Goal: Contribute content: Add original content to the website for others to see

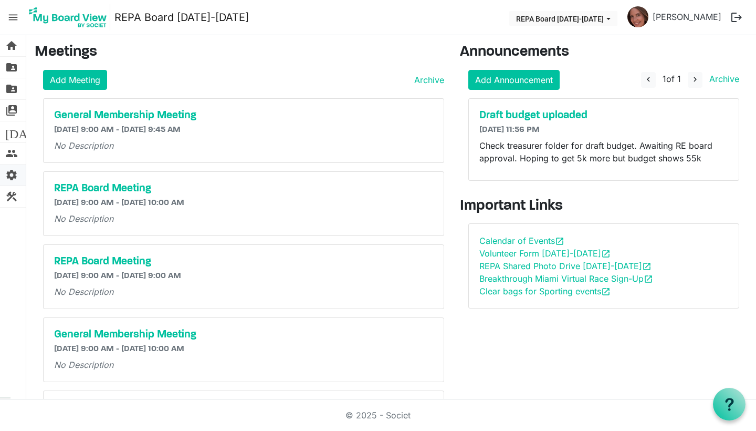
click at [15, 173] on span "settings" at bounding box center [11, 174] width 13 height 21
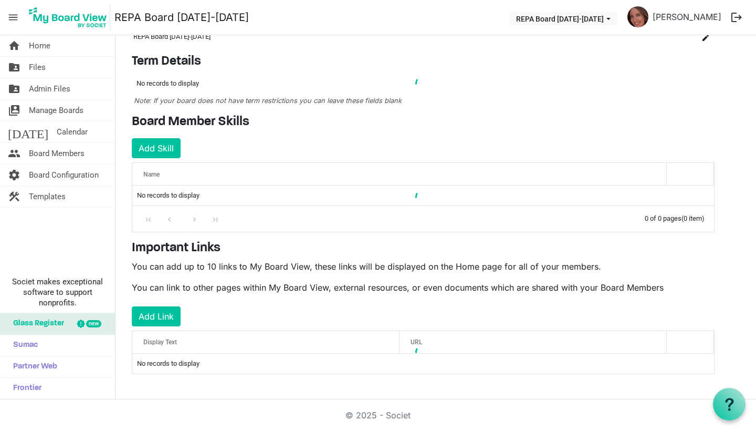
scroll to position [60, 0]
click at [168, 317] on button "Add Link" at bounding box center [156, 317] width 49 height 20
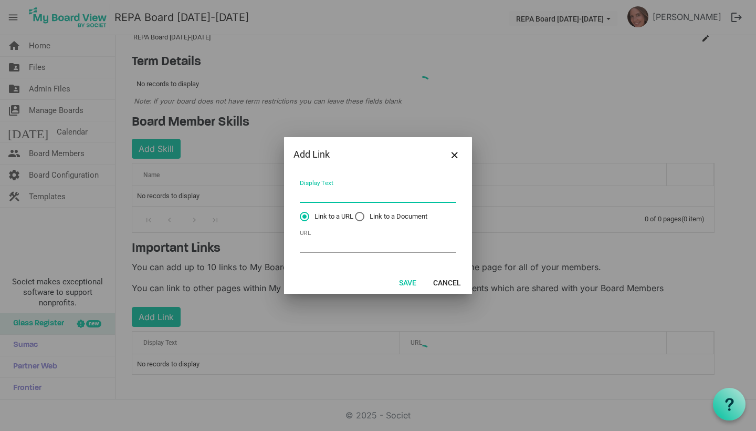
click at [322, 193] on input "Display Text" at bounding box center [378, 194] width 156 height 16
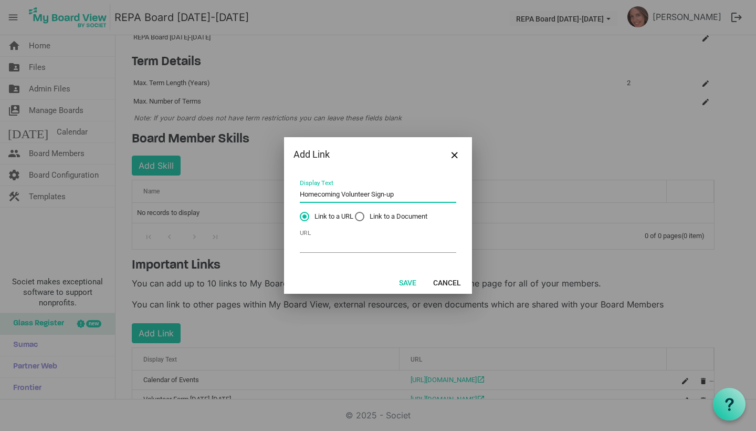
type input "Homecoming Volunteer Sign-up"
click at [317, 249] on input "URL" at bounding box center [378, 244] width 156 height 16
paste input "https://www.signupgenius.com/go/8050F4BA9AF2FA7F49-58286279-homecoming"
type input "https://www.signupgenius.com/go/8050F4BA9AF2FA7F49-58286279-homecoming"
click at [407, 284] on button "Save" at bounding box center [407, 282] width 31 height 15
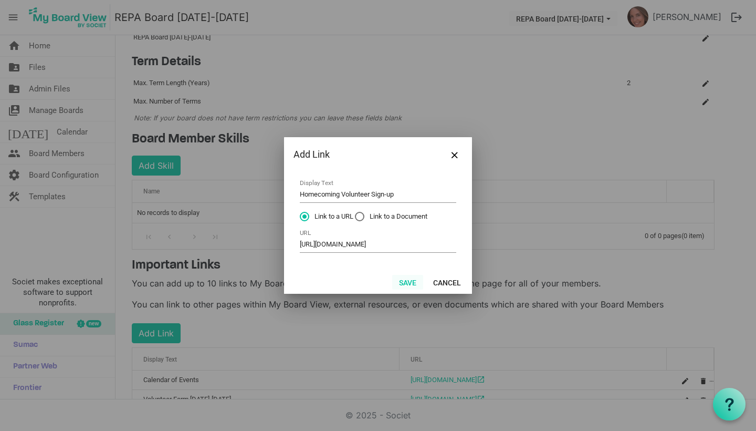
click at [405, 282] on button "Save" at bounding box center [407, 282] width 31 height 15
click at [409, 281] on button "Save" at bounding box center [407, 282] width 31 height 15
click at [412, 280] on button "Save" at bounding box center [407, 282] width 31 height 15
click at [457, 156] on span "Close" at bounding box center [455, 155] width 6 height 6
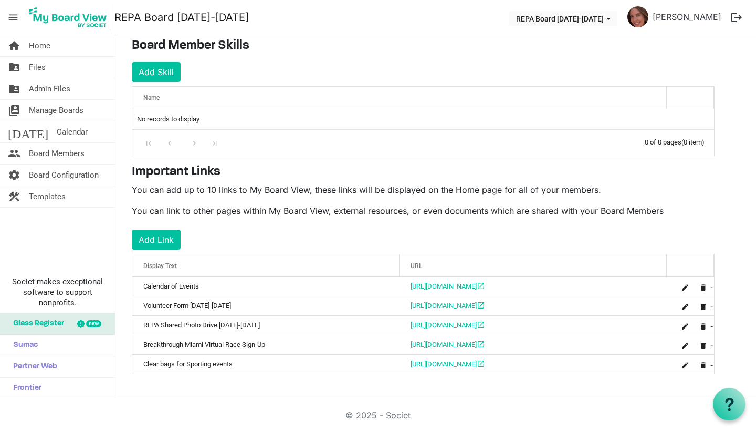
scroll to position [154, 0]
click at [170, 242] on button "Add Link" at bounding box center [156, 239] width 49 height 20
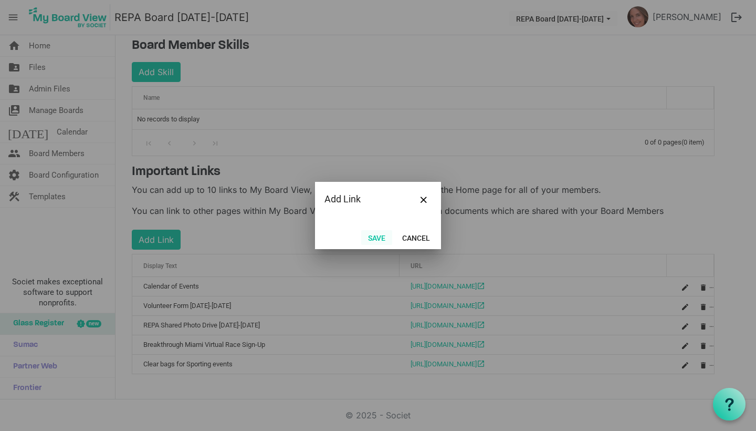
click at [378, 238] on button "Save" at bounding box center [376, 237] width 31 height 15
click at [379, 239] on button "Save" at bounding box center [376, 237] width 31 height 15
click at [375, 239] on button "Save" at bounding box center [376, 237] width 31 height 15
click at [424, 198] on span "Close" at bounding box center [424, 199] width 6 height 6
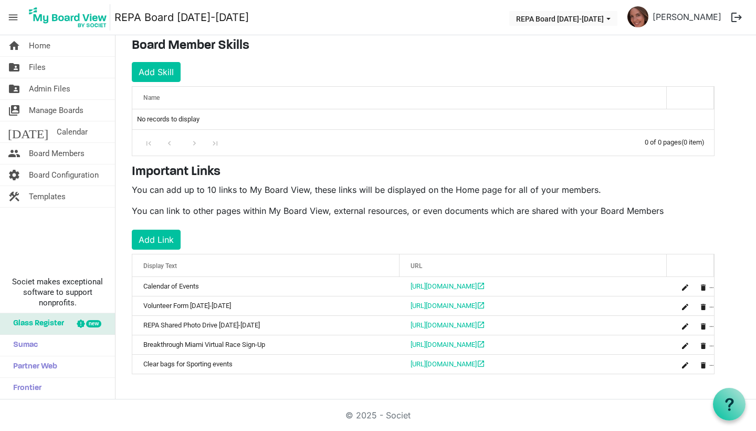
scroll to position [0, 0]
click at [169, 240] on button "Add Link" at bounding box center [156, 239] width 49 height 20
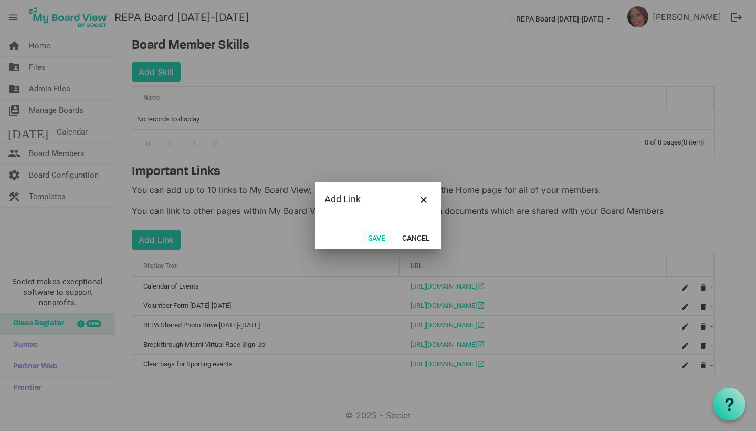
click at [380, 243] on button "Save" at bounding box center [376, 237] width 31 height 15
click at [424, 198] on span "Close" at bounding box center [424, 199] width 6 height 6
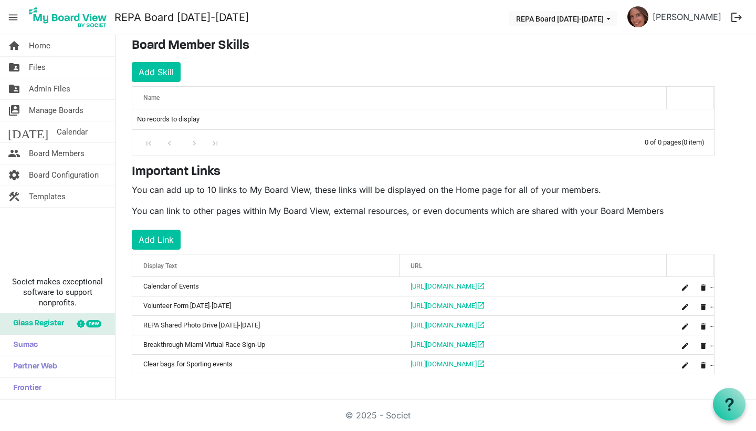
scroll to position [154, 0]
click at [157, 240] on button "Add Link" at bounding box center [156, 239] width 49 height 20
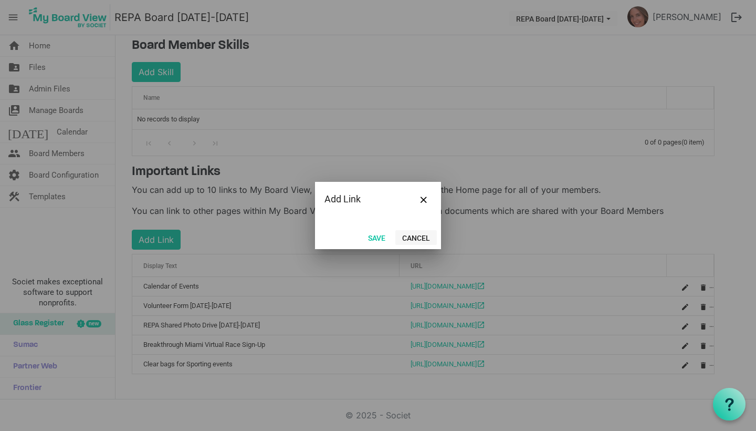
click at [410, 240] on button "Cancel" at bounding box center [415, 237] width 41 height 15
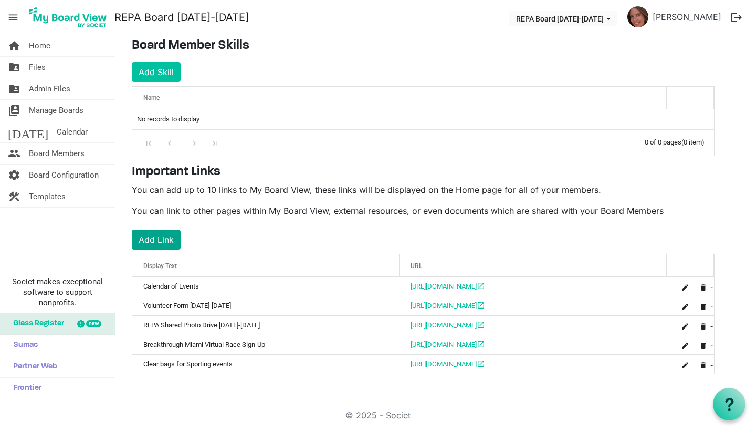
click at [166, 239] on button "Add Link" at bounding box center [156, 239] width 49 height 20
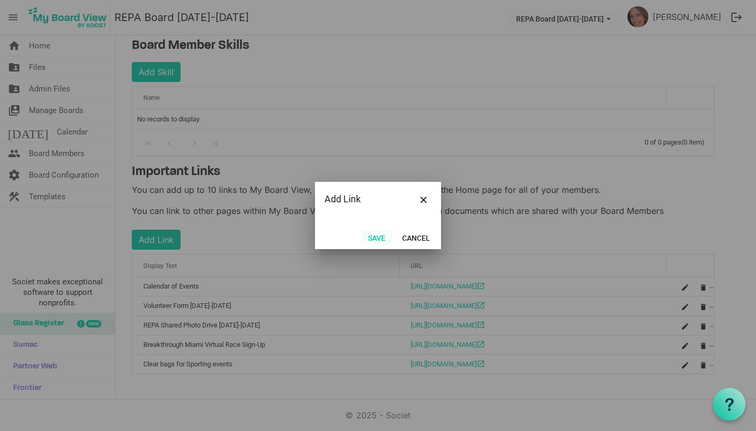
click at [377, 237] on button "Save" at bounding box center [376, 237] width 31 height 15
click at [371, 239] on button "Save" at bounding box center [376, 237] width 31 height 15
click at [382, 235] on button "Save" at bounding box center [376, 237] width 31 height 15
click at [407, 237] on button "Cancel" at bounding box center [415, 237] width 41 height 15
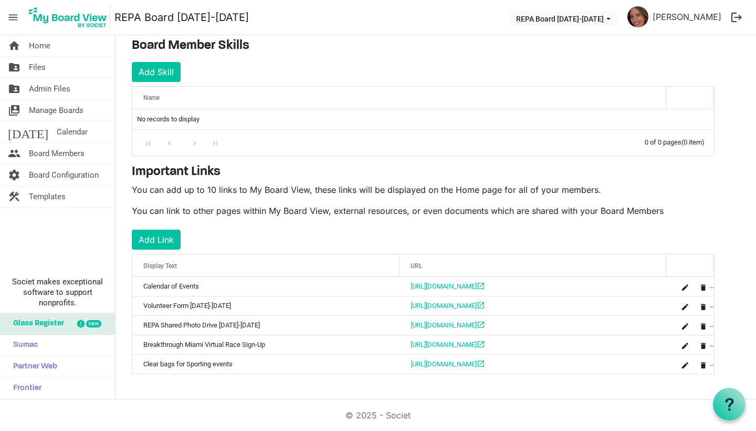
scroll to position [0, 0]
click at [171, 240] on button "Add Link" at bounding box center [156, 239] width 49 height 20
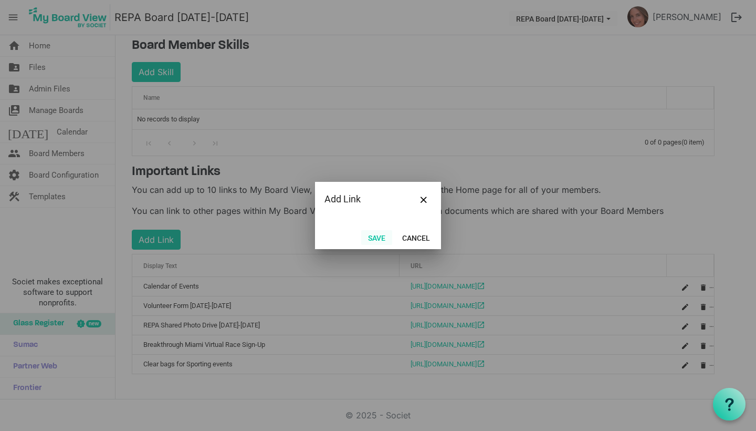
click at [380, 238] on button "Save" at bounding box center [376, 237] width 31 height 15
click at [427, 201] on button "Close" at bounding box center [424, 199] width 16 height 16
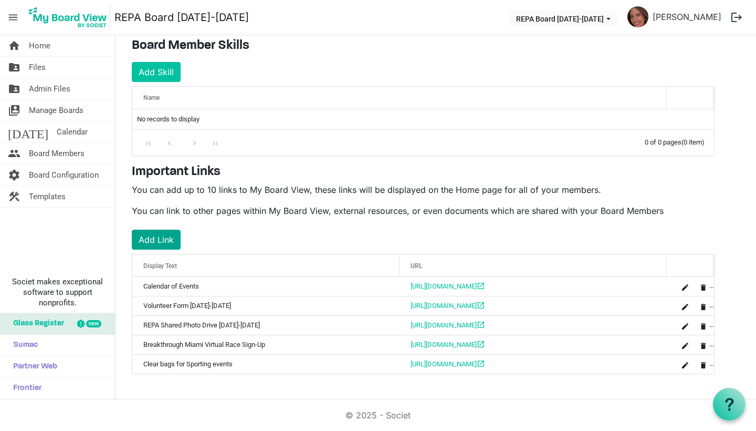
scroll to position [154, 0]
click at [154, 240] on button "Add Link" at bounding box center [156, 239] width 49 height 20
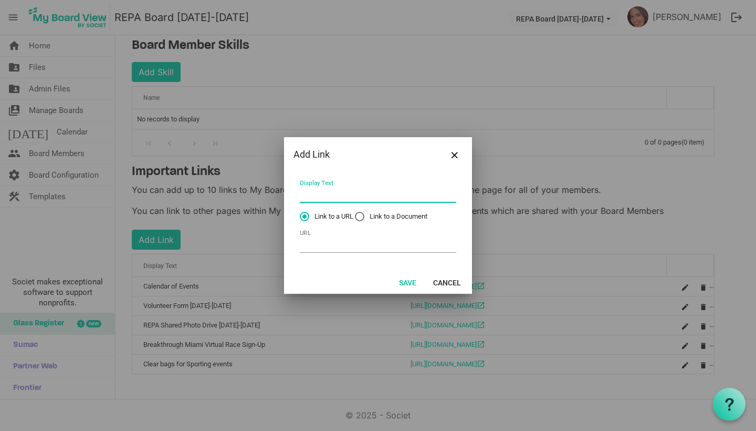
click at [324, 196] on input "Display Text" at bounding box center [378, 194] width 156 height 16
click at [343, 194] on input "Homecoming Volunteer Sign-Up" at bounding box center [378, 194] width 156 height 16
type input "Homecoming Board Volunteer Sign-Up"
click at [326, 247] on input "URL" at bounding box center [378, 244] width 156 height 16
paste input "[URL][DOMAIN_NAME]"
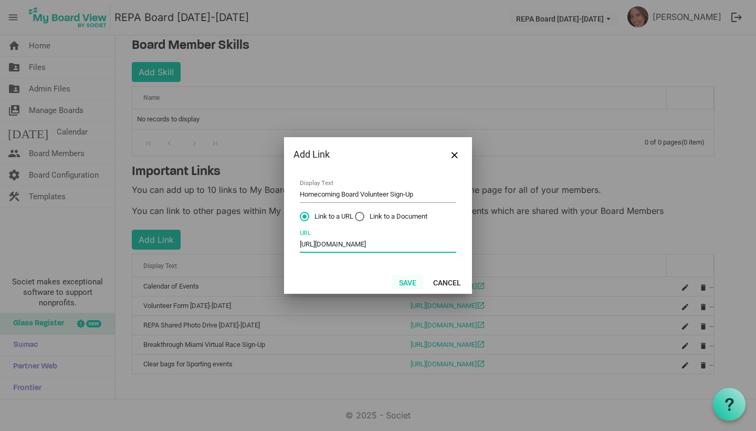
type input "https://www.signupgenius.com/go/8050F4BA9AF2FA7F49-58286279-homecoming"
click at [410, 285] on button "Save" at bounding box center [407, 282] width 31 height 15
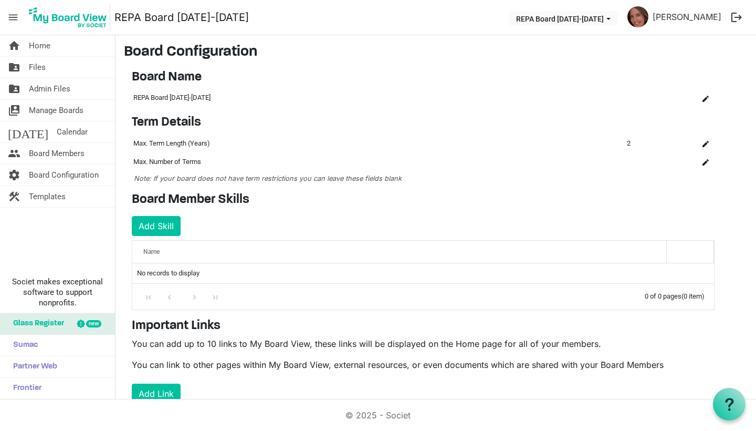
scroll to position [0, 0]
click at [33, 43] on span "Home" at bounding box center [40, 45] width 22 height 21
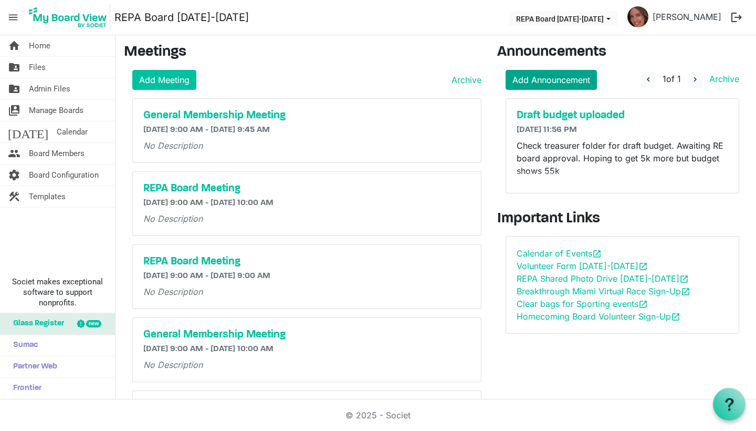
click at [556, 83] on link "Add Announcement" at bounding box center [551, 80] width 91 height 20
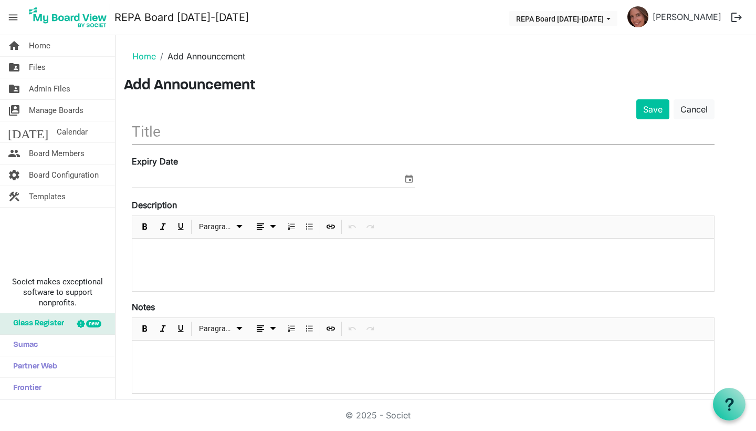
click at [297, 131] on input "text" at bounding box center [423, 131] width 583 height 25
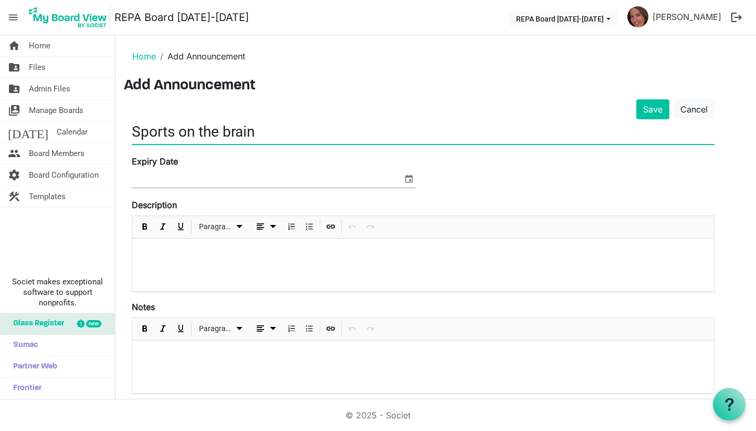
type input "Sports on the brain"
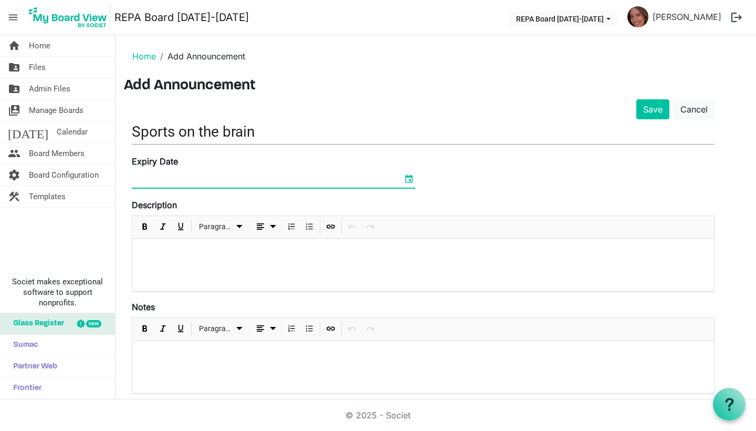
click at [413, 180] on span "select" at bounding box center [409, 179] width 13 height 14
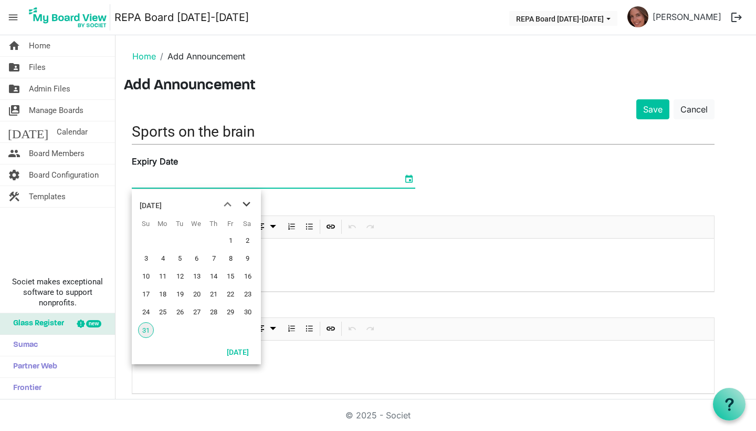
click at [247, 201] on span "next month" at bounding box center [246, 204] width 18 height 19
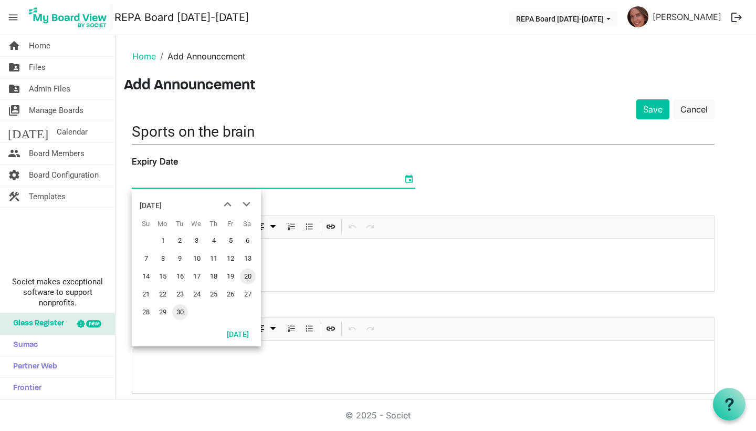
click at [250, 275] on span "20" at bounding box center [248, 276] width 16 height 16
type input "9/20/2025"
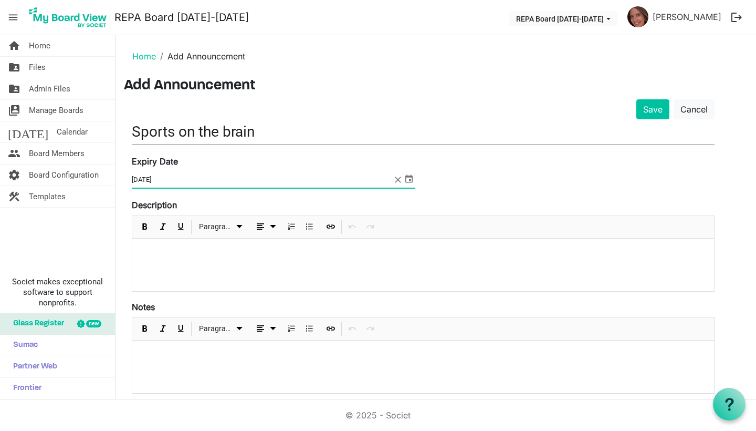
click at [173, 258] on div at bounding box center [423, 264] width 582 height 53
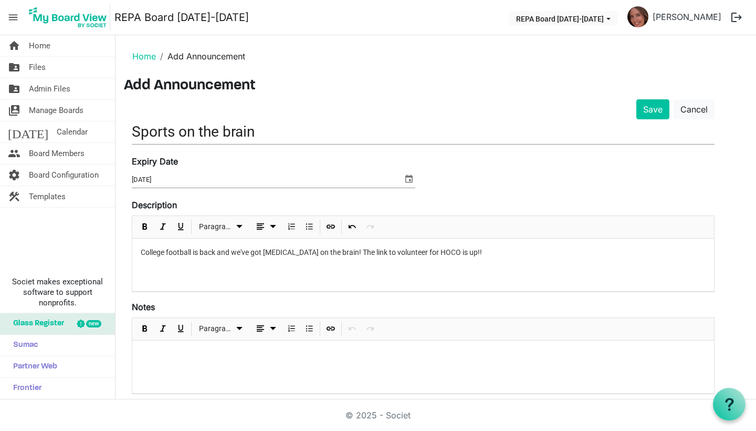
click at [354, 252] on p "College football is back and we've got fall sports on the brain! The link to vo…" at bounding box center [423, 252] width 565 height 11
click at [381, 253] on p "College football is back and we've got fall sports on the brain! The link to vo…" at bounding box center [423, 252] width 565 height 11
click at [506, 255] on p "College football is back and we've got fall sports on the brain! The link to si…" at bounding box center [423, 252] width 565 height 11
click at [539, 260] on div "College football is back and we've got fall sports on the brain! The link to si…" at bounding box center [423, 264] width 582 height 53
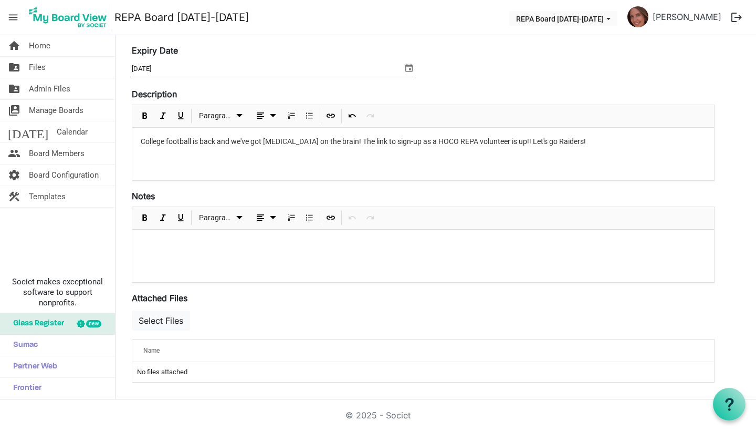
scroll to position [111, 0]
click at [169, 320] on button "Select Files" at bounding box center [161, 320] width 58 height 20
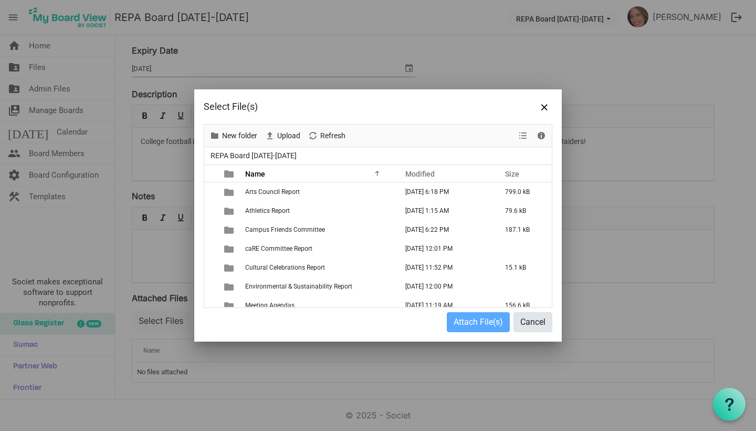
click at [527, 326] on button "Cancel" at bounding box center [533, 322] width 39 height 20
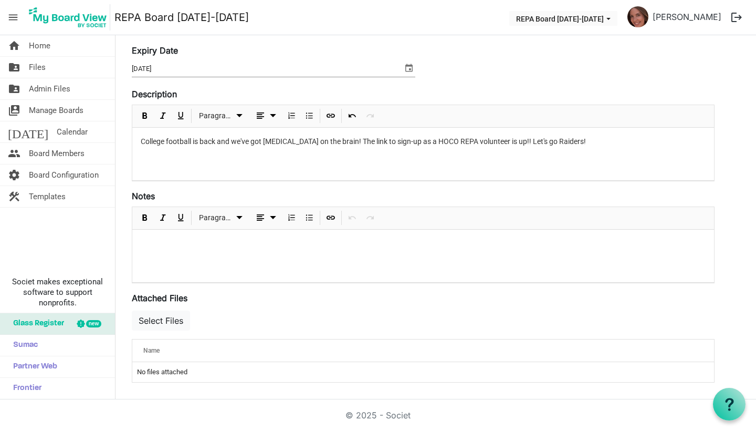
click at [507, 143] on p "College football is back and we've got fall sports on the brain! The link to si…" at bounding box center [423, 141] width 565 height 11
click at [227, 154] on p "College football is back and we've got fall sports on the brain! The link to si…" at bounding box center [423, 147] width 565 height 22
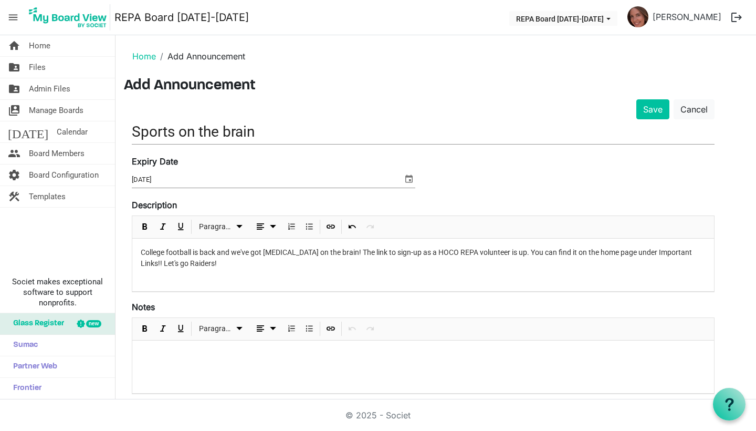
scroll to position [0, 0]
click at [268, 132] on input "Sports on the brain" at bounding box center [423, 131] width 583 height 25
type input "Sports on the Brain"
click at [202, 254] on p "College football is back and we've got fall sports on the brain! The link to si…" at bounding box center [423, 258] width 565 height 22
click at [298, 251] on p "College football is on and that means back and we've got fall sports on the bra…" at bounding box center [423, 258] width 565 height 22
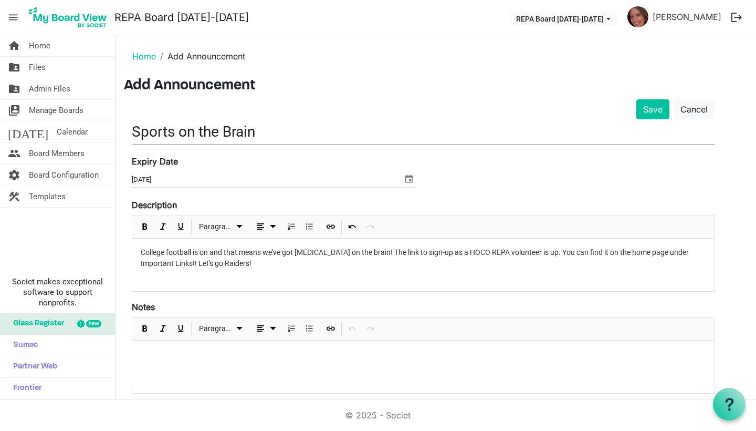
click at [212, 252] on p "College football is on and that means we've got fall sports on the brain! The l…" at bounding box center [423, 258] width 565 height 22
click at [254, 249] on p "We''ve got fall sports on the brain! The link to sign-up as a HOCO REPA volunte…" at bounding box center [423, 252] width 565 height 11
click at [153, 253] on p "We''ve got fall sports on the brain! The link to sign-up as a HOCO REPA volunte…" at bounding box center [423, 252] width 565 height 11
click at [652, 114] on button "Save" at bounding box center [652, 109] width 33 height 20
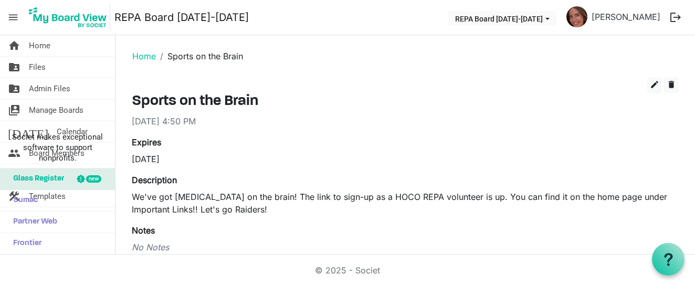
click at [17, 15] on span "menu" at bounding box center [13, 17] width 20 height 20
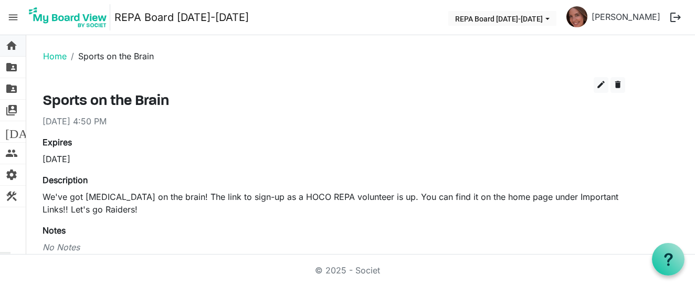
click at [11, 49] on span "home" at bounding box center [11, 45] width 13 height 21
